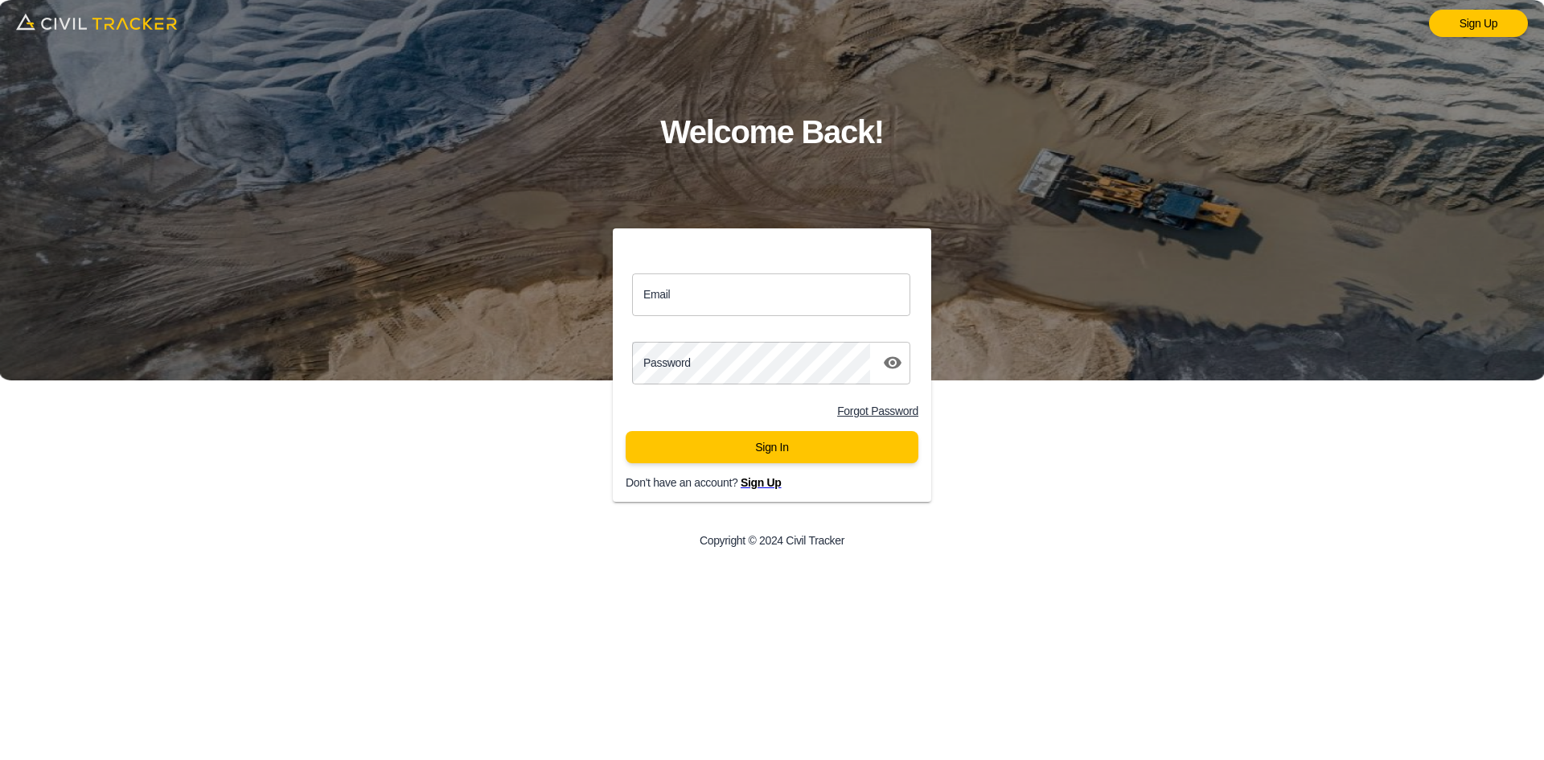
click at [712, 303] on input "Email" at bounding box center [771, 294] width 278 height 43
type input "[EMAIL_ADDRESS][DOMAIN_NAME]"
click at [743, 466] on div "Sign In" at bounding box center [772, 453] width 318 height 45
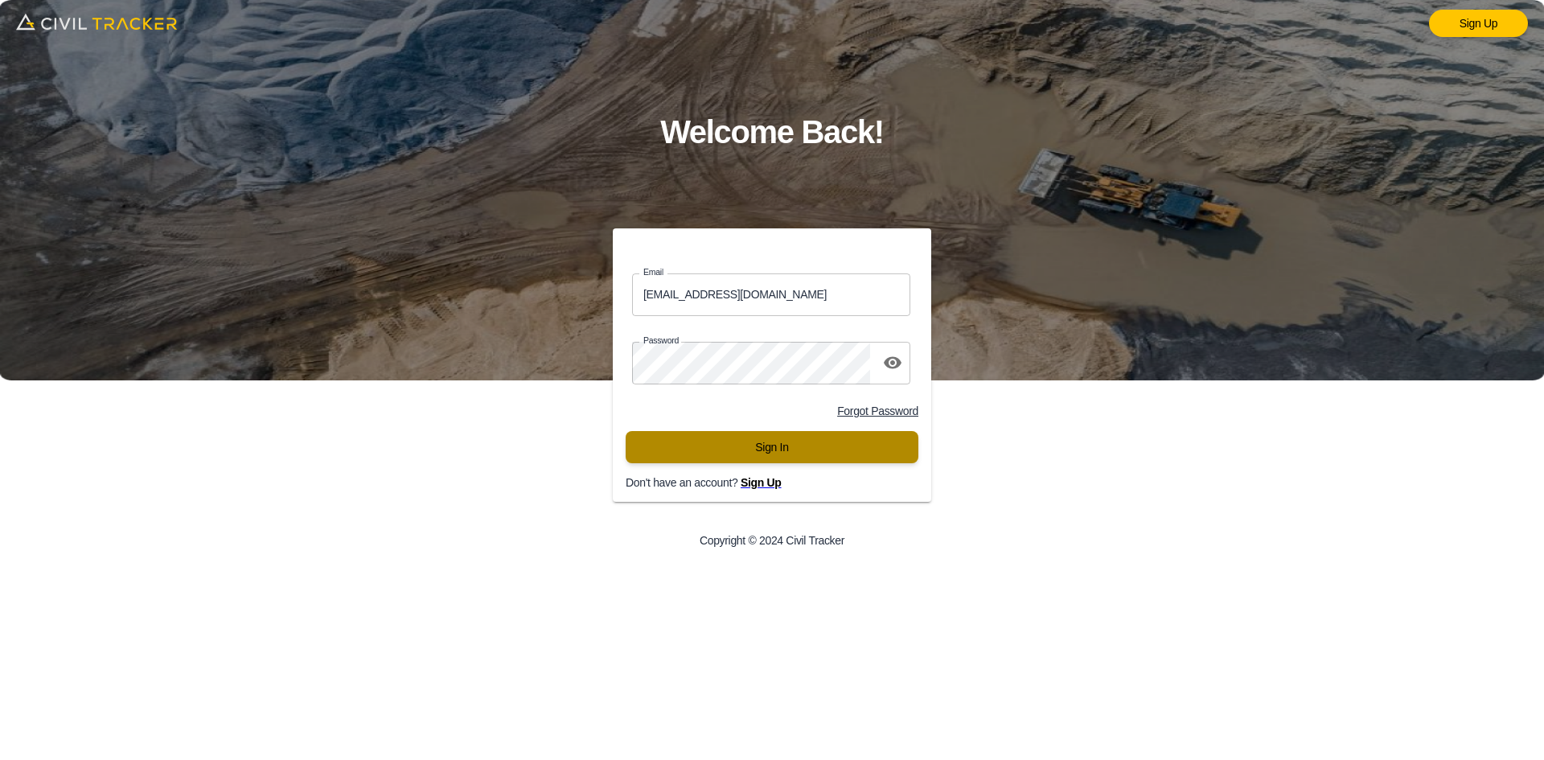
click at [750, 458] on button "Sign In" at bounding box center [772, 447] width 293 height 32
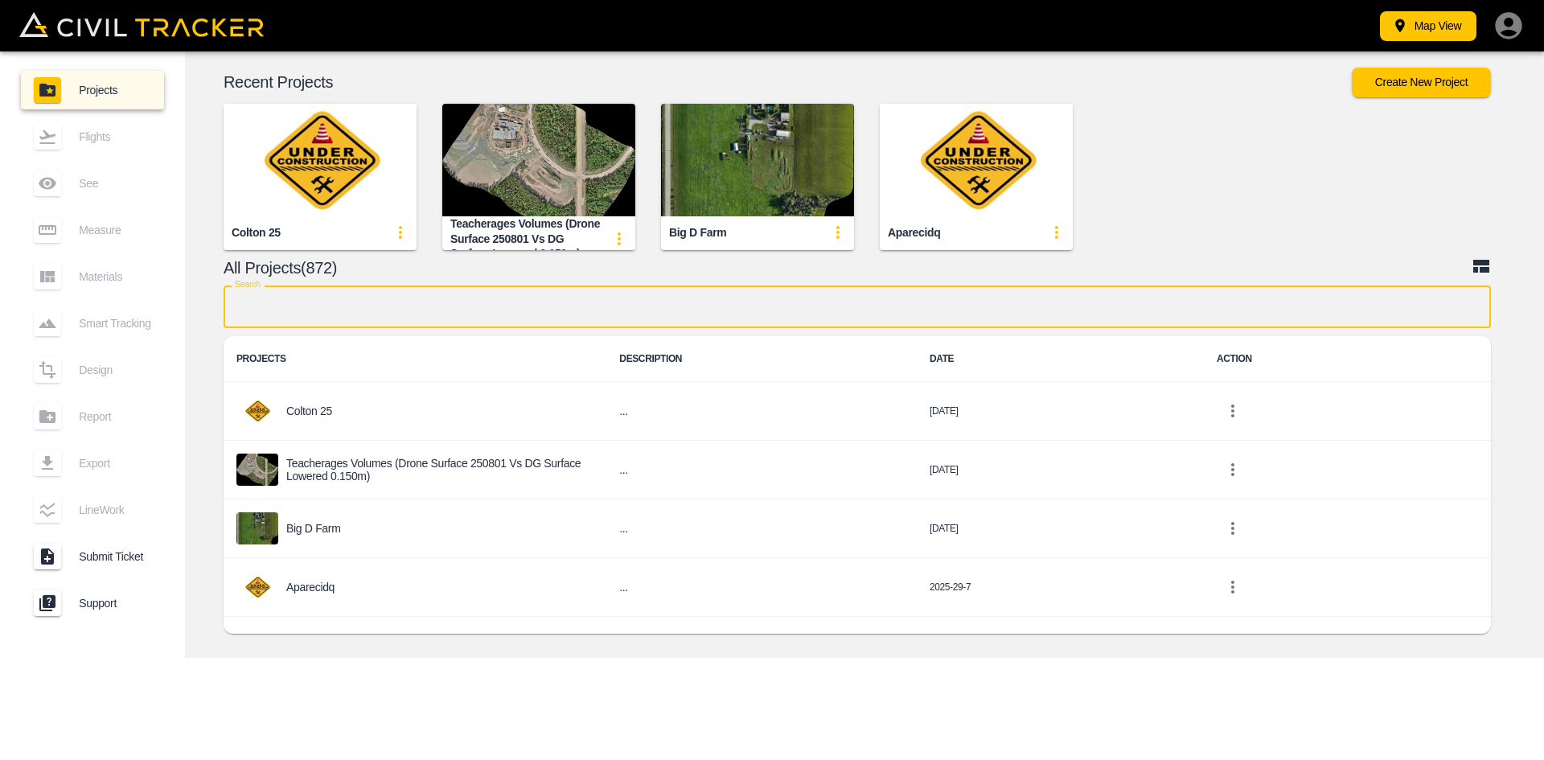
click at [587, 310] on input "text" at bounding box center [857, 306] width 1267 height 43
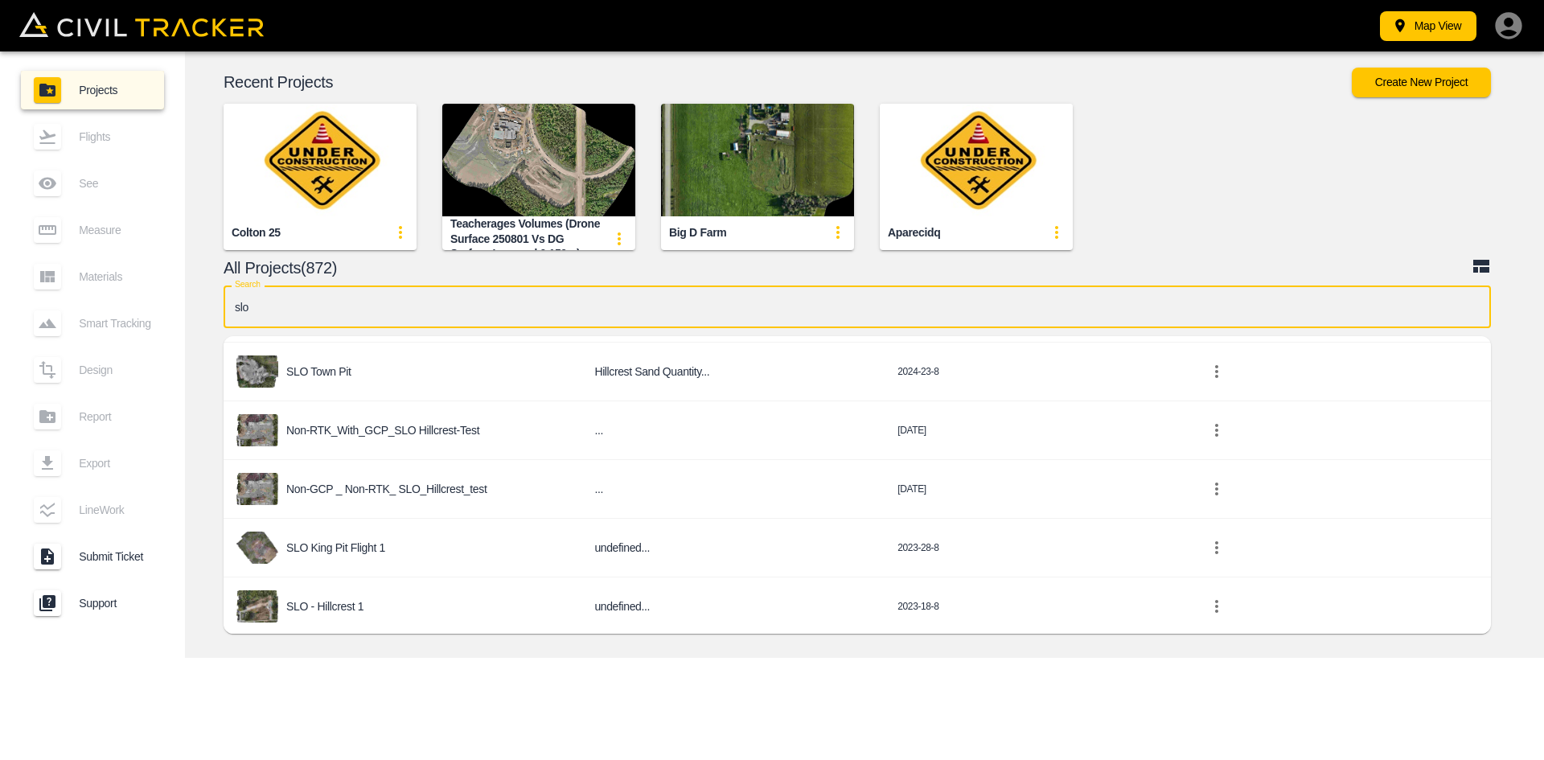
scroll to position [159, 0]
type input "slo"
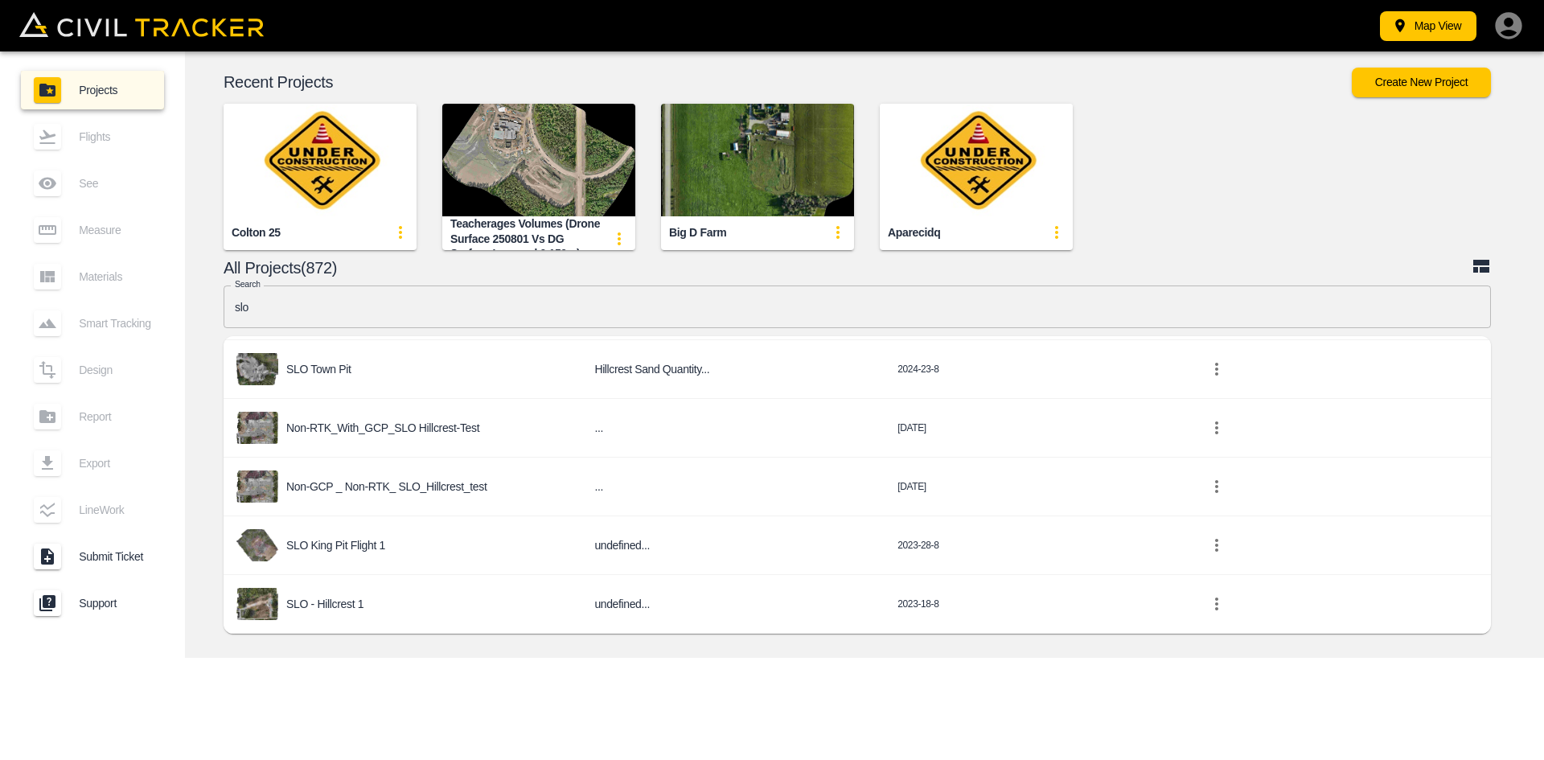
click at [340, 604] on p "SLO - Hillcrest 1" at bounding box center [324, 603] width 77 height 13
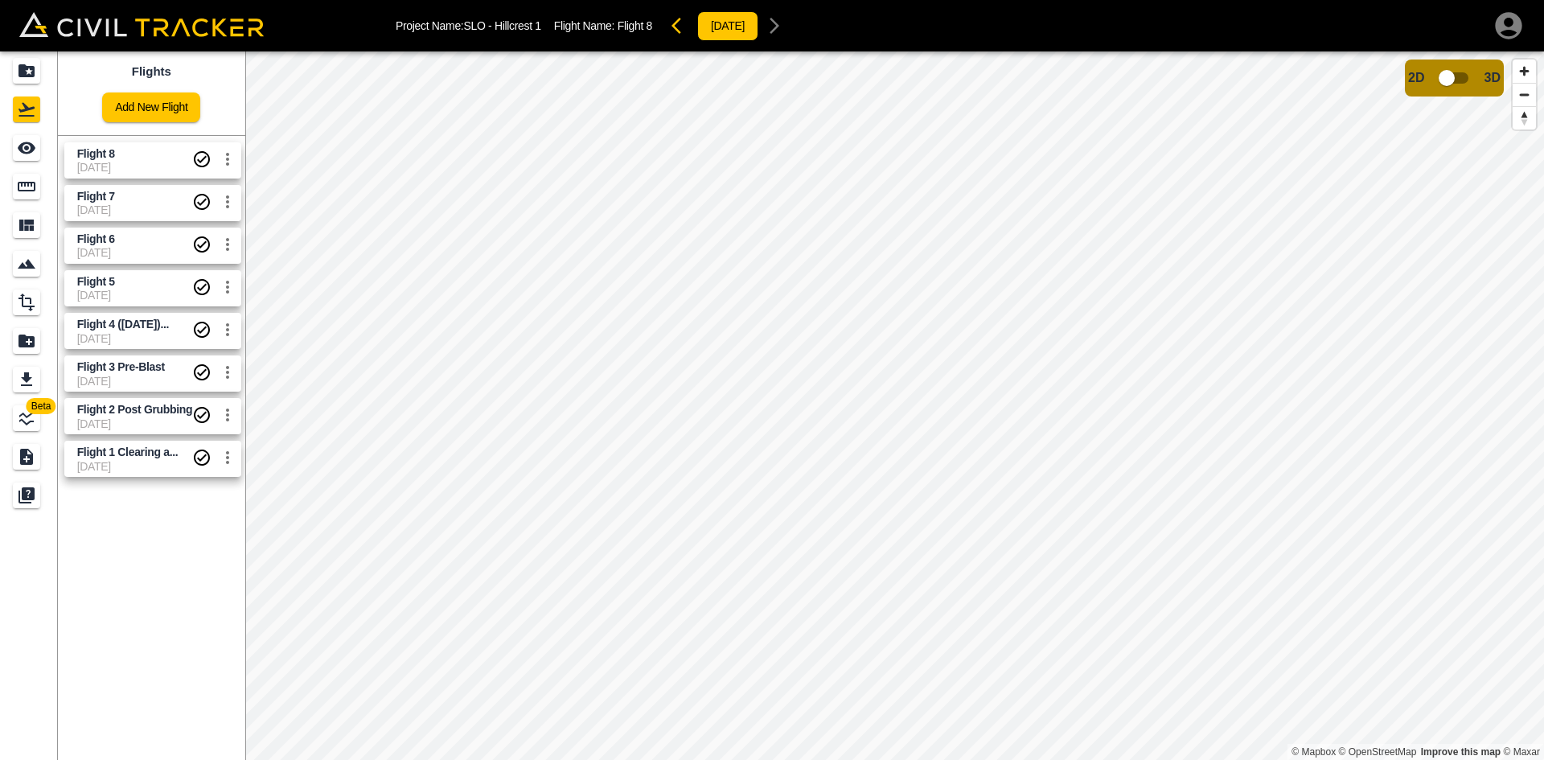
click at [153, 167] on span "[DATE]" at bounding box center [135, 167] width 116 height 13
click at [39, 76] on div "Projects" at bounding box center [26, 71] width 27 height 26
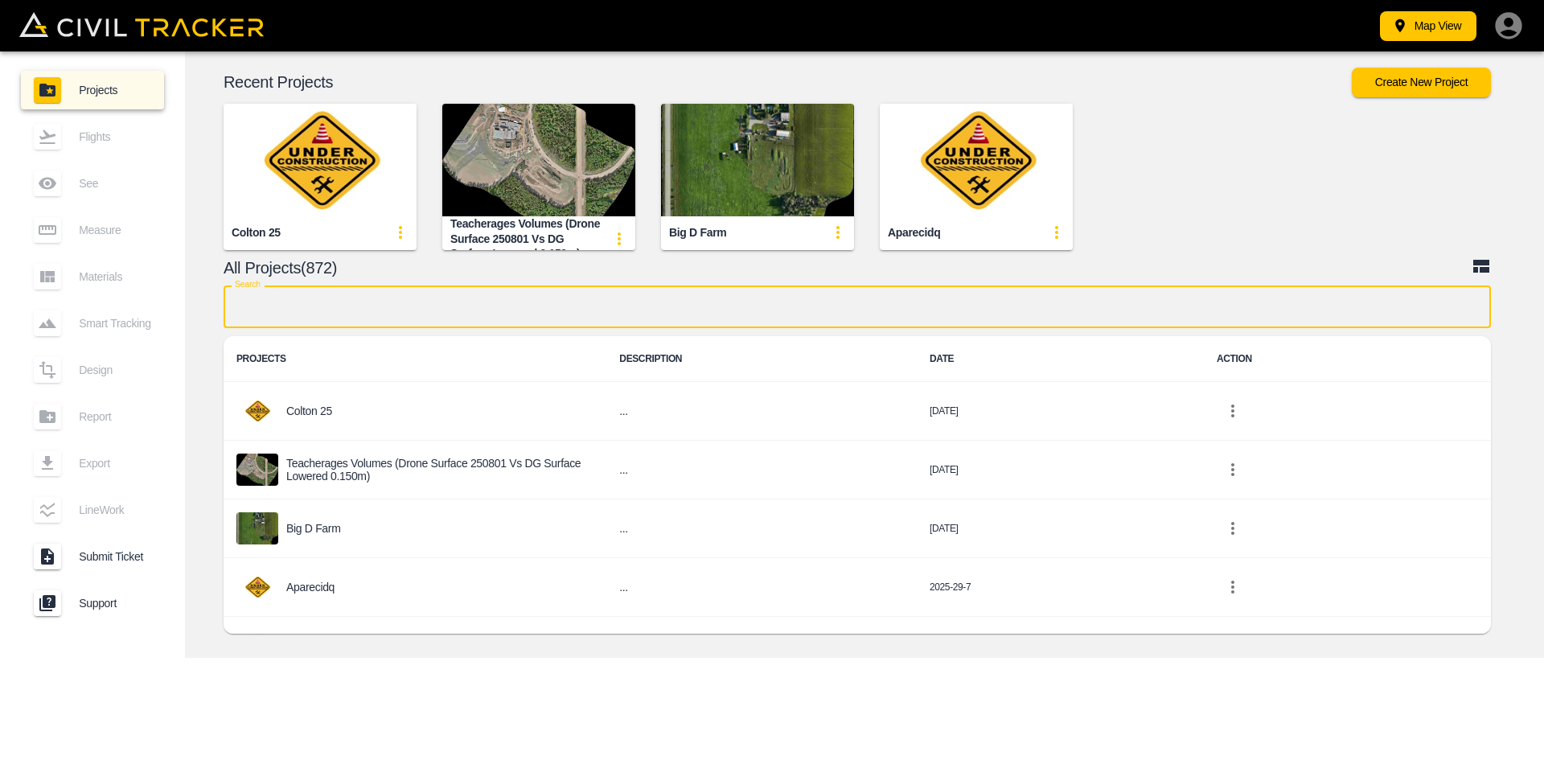
click at [502, 317] on input "text" at bounding box center [857, 306] width 1267 height 43
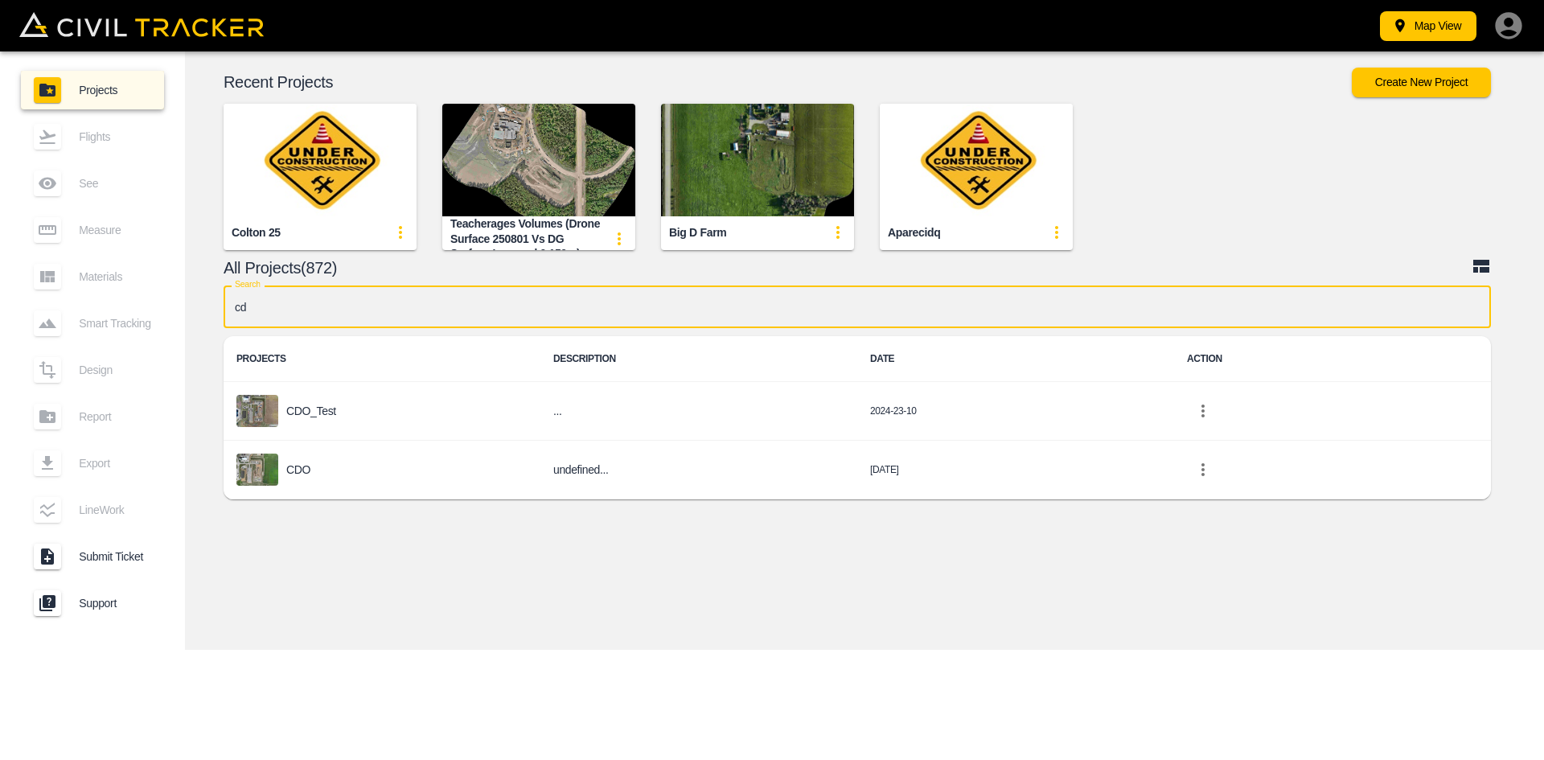
type input "cdo"
click at [348, 459] on div "CDO" at bounding box center [381, 469] width 291 height 32
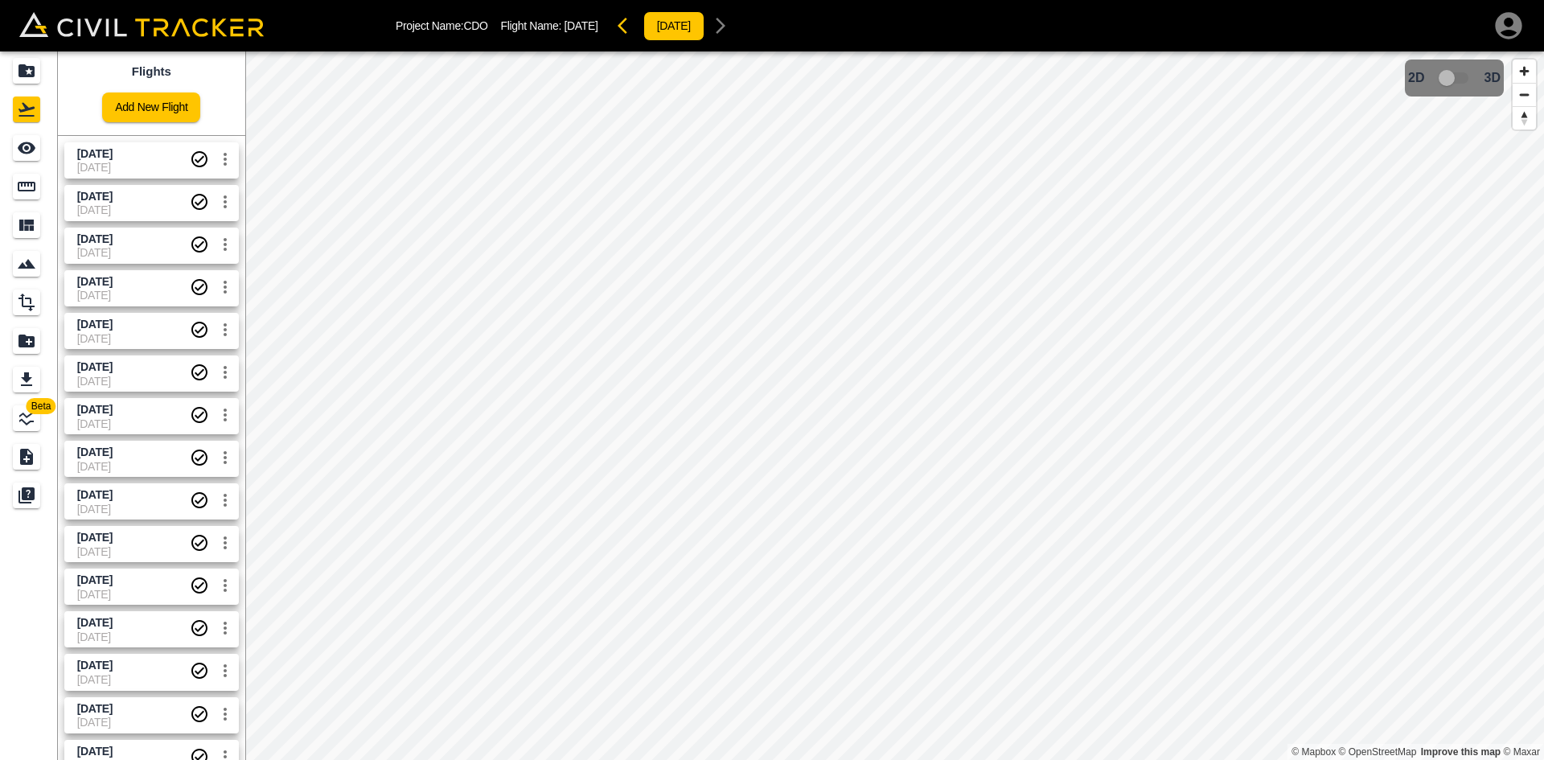
click at [134, 158] on span "[DATE]" at bounding box center [133, 153] width 113 height 15
click at [129, 211] on span "[DATE]" at bounding box center [133, 209] width 113 height 13
click at [129, 173] on span "[DATE]" at bounding box center [133, 167] width 113 height 13
click at [1513, 27] on icon "button" at bounding box center [1508, 25] width 27 height 27
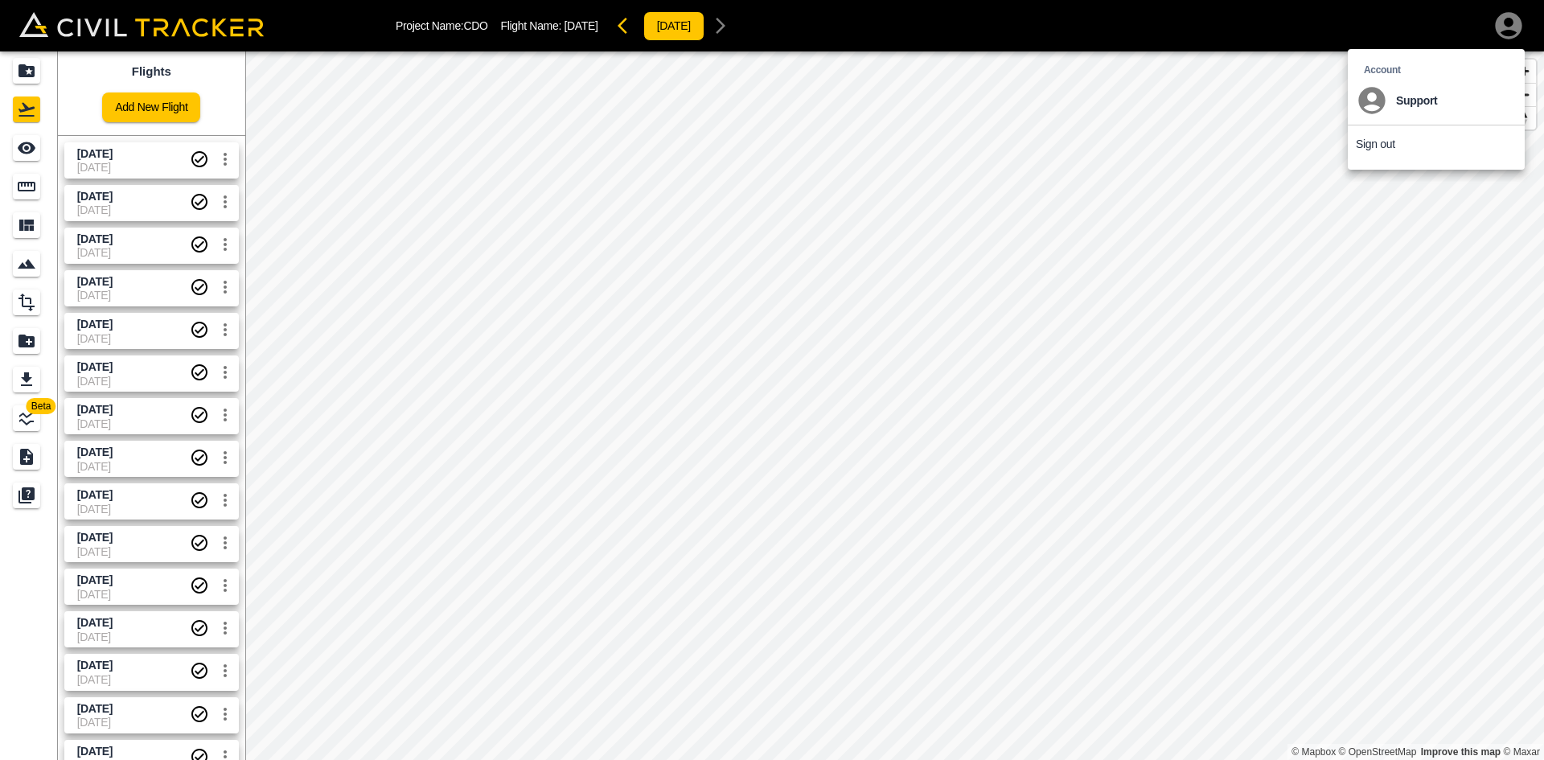
click at [1383, 144] on p "Sign out" at bounding box center [1375, 143] width 39 height 13
